Goal: Use online tool/utility: Utilize a website feature to perform a specific function

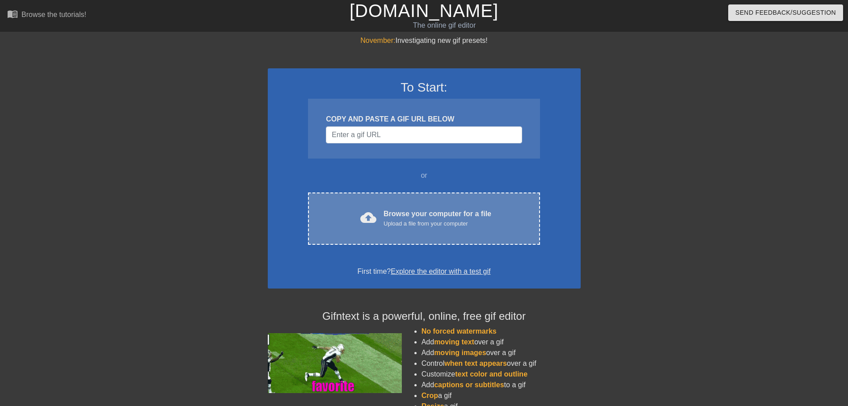
click at [408, 218] on div "Browse your computer for a file Upload a file from your computer" at bounding box center [437, 219] width 108 height 20
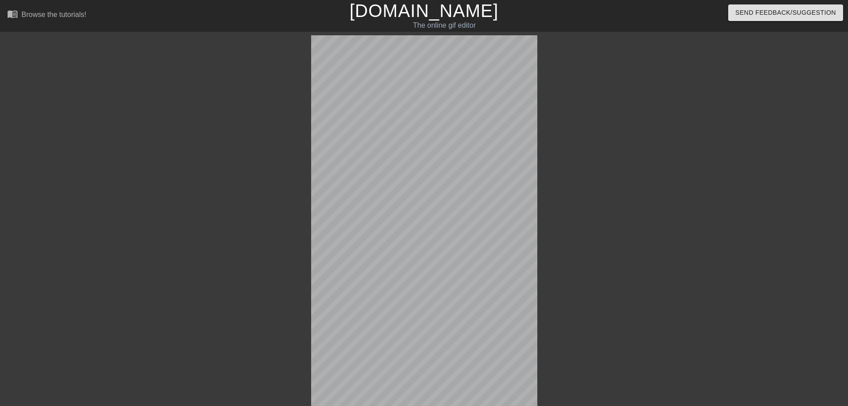
scroll to position [61, 0]
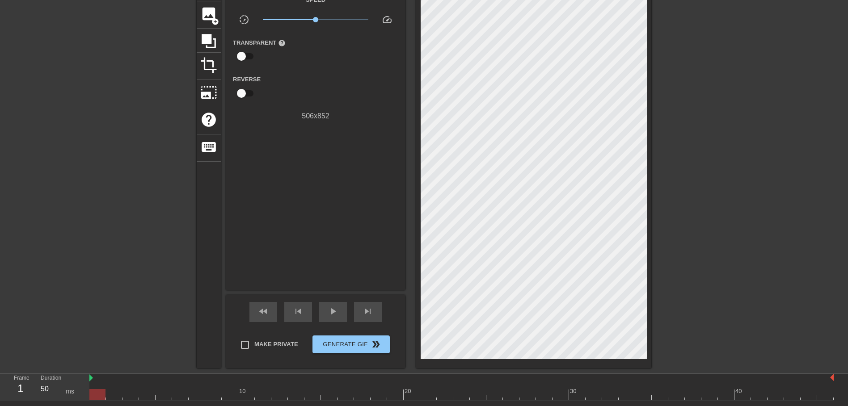
click at [89, 378] on div "Frame 1 Duration 50 ms" at bounding box center [44, 387] width 89 height 27
click at [650, 215] on div at bounding box center [533, 171] width 235 height 394
click at [210, 17] on span "image" at bounding box center [208, 13] width 17 height 17
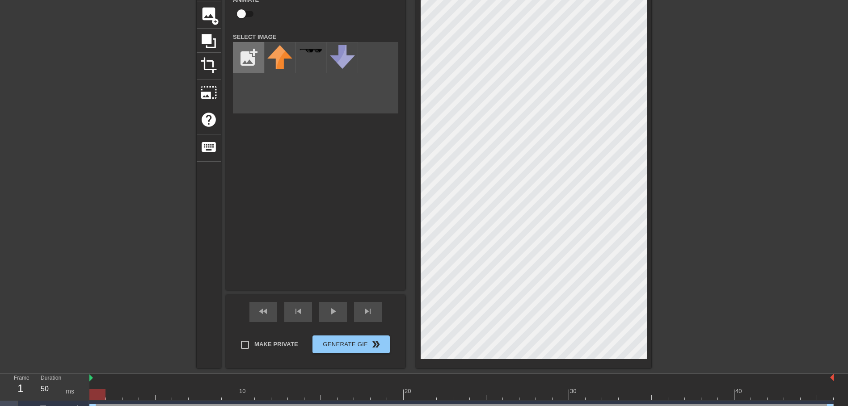
click at [248, 50] on input "file" at bounding box center [248, 57] width 30 height 30
type input "C:\fakepath\675-daec4f86-05c0-4251-aa29-609ba35d6024-removebg-preview (1) (1) (…"
click at [278, 61] on div at bounding box center [279, 57] width 31 height 31
click at [740, 312] on div "title add_circle image add_circle crop photo_size_select_large help keyboard Im…" at bounding box center [424, 171] width 848 height 394
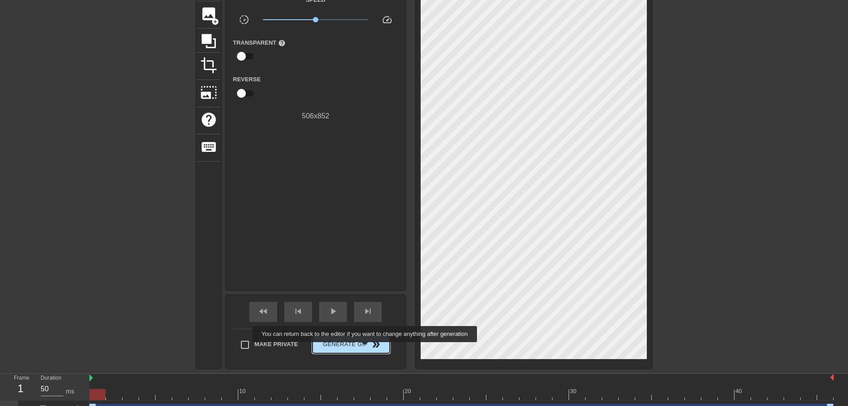
click at [366, 349] on span "Generate Gif double_arrow" at bounding box center [351, 344] width 70 height 11
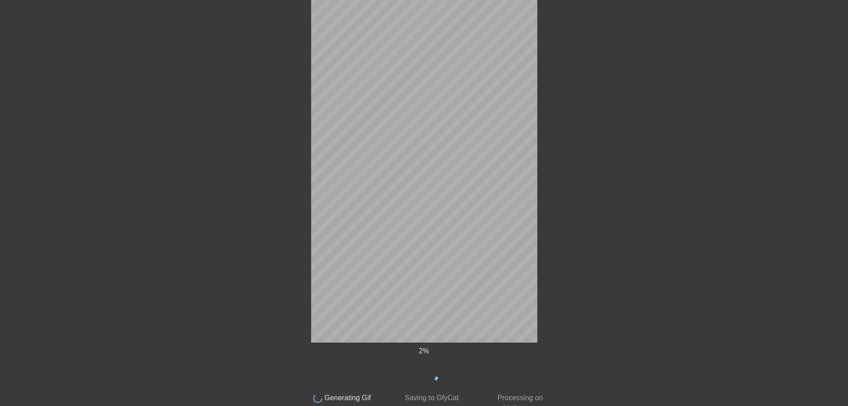
scroll to position [84, 0]
